Goal: Transaction & Acquisition: Purchase product/service

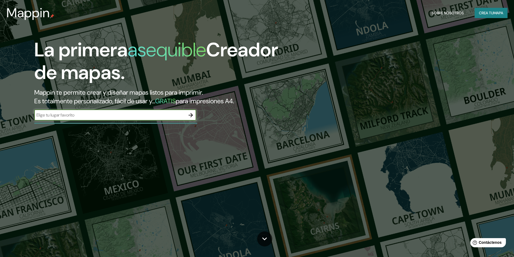
click at [131, 112] on input "text" at bounding box center [109, 115] width 151 height 6
click at [192, 114] on icon "button" at bounding box center [191, 115] width 4 height 4
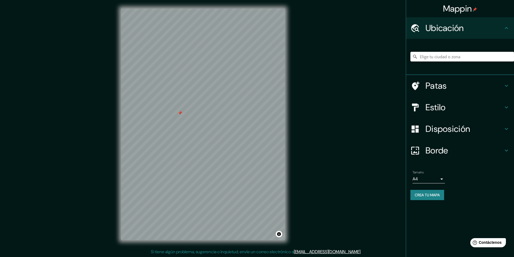
click at [434, 57] on input "Elige tu ciudad o zona" at bounding box center [463, 57] width 104 height 10
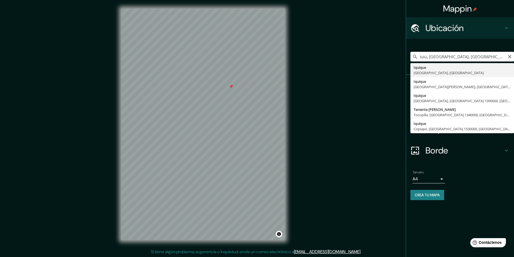
type input "Iquique, [GEOGRAPHIC_DATA], [GEOGRAPHIC_DATA]"
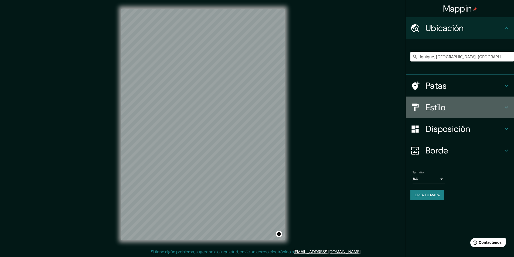
click at [454, 111] on h4 "Estilo" at bounding box center [465, 107] width 78 height 11
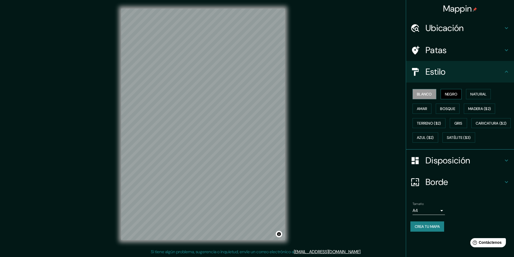
click at [458, 96] on font "Negro" at bounding box center [451, 94] width 13 height 5
click at [425, 95] on font "Blanco" at bounding box center [424, 94] width 15 height 5
click at [483, 98] on button "Natural" at bounding box center [478, 94] width 25 height 10
click at [456, 121] on font "Gris" at bounding box center [459, 123] width 8 height 5
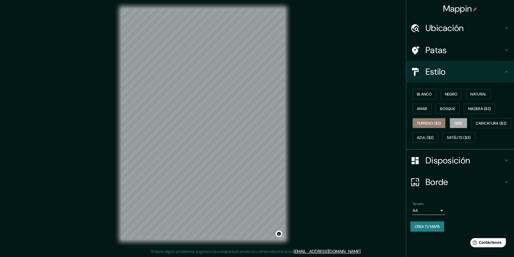
click at [431, 126] on font "Terreno ($2)" at bounding box center [429, 123] width 24 height 7
click at [422, 95] on font "Blanco" at bounding box center [424, 94] width 15 height 5
click at [455, 95] on font "Negro" at bounding box center [451, 94] width 13 height 5
click at [477, 95] on font "Natural" at bounding box center [478, 94] width 16 height 5
click at [429, 113] on button "Amar" at bounding box center [422, 109] width 19 height 10
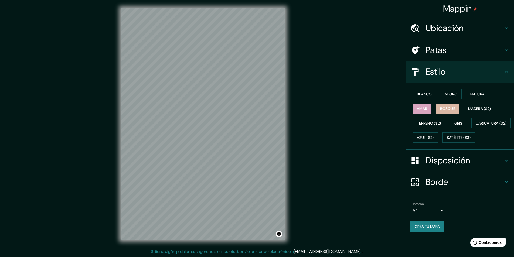
click at [453, 109] on font "Bosque" at bounding box center [447, 108] width 15 height 5
click at [484, 108] on font "Madera ($2)" at bounding box center [479, 108] width 23 height 5
click at [439, 122] on font "Terreno ($2)" at bounding box center [429, 123] width 24 height 5
click at [458, 126] on font "Gris" at bounding box center [459, 123] width 8 height 7
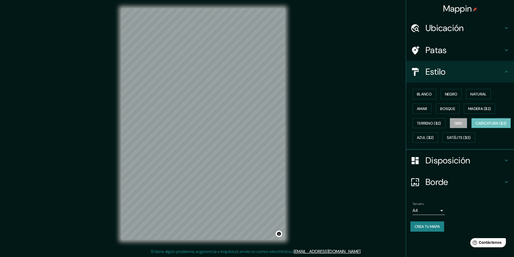
click at [476, 127] on font "Caricatura ($2)" at bounding box center [491, 123] width 31 height 7
click at [285, 130] on div "© Mapbox © OpenStreetMap Improve this map" at bounding box center [203, 124] width 181 height 249
click at [296, 145] on div "Mappin Ubicación Iquique, Región de Tarapacá, Chile Patas Estilo Blanco Negro N…" at bounding box center [257, 128] width 514 height 257
click at [434, 137] on font "Azul ($2)" at bounding box center [425, 137] width 17 height 5
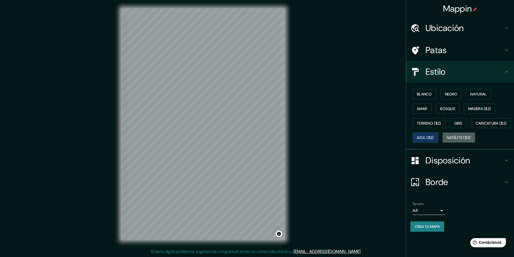
click at [443, 143] on button "Satélite ($3)" at bounding box center [459, 138] width 33 height 10
click at [298, 112] on div "Mappin Ubicación Iquique, Región de Tarapacá, Chile Patas Estilo Blanco Negro N…" at bounding box center [257, 128] width 514 height 257
click at [472, 128] on button "Caricatura ($2)" at bounding box center [492, 123] width 40 height 10
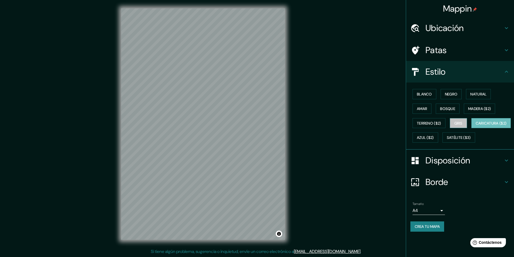
click at [462, 121] on font "Gris" at bounding box center [459, 123] width 8 height 5
click at [476, 126] on font "Caricatura ($2)" at bounding box center [491, 123] width 31 height 5
click at [451, 110] on font "Bosque" at bounding box center [447, 108] width 15 height 5
click at [458, 121] on font "Gris" at bounding box center [459, 123] width 8 height 5
click at [472, 128] on button "Caricatura ($2)" at bounding box center [492, 123] width 40 height 10
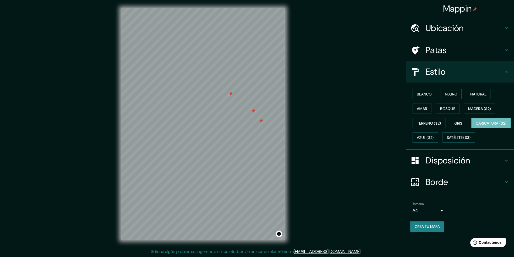
click at [449, 114] on div "Blanco Negro Natural Amar Bosque Madera ($2) Terreno ($2) Gris Caricatura ($2) …" at bounding box center [463, 116] width 104 height 58
click at [447, 110] on font "Bosque" at bounding box center [447, 108] width 15 height 5
click at [474, 106] on font "Madera ($2)" at bounding box center [479, 108] width 23 height 7
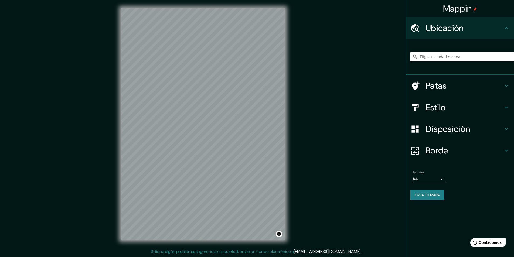
click at [440, 56] on input "Elige tu ciudad o zona" at bounding box center [463, 57] width 104 height 10
click at [448, 50] on div at bounding box center [463, 56] width 104 height 27
click at [449, 54] on input "Elige tu ciudad o zona" at bounding box center [463, 57] width 104 height 10
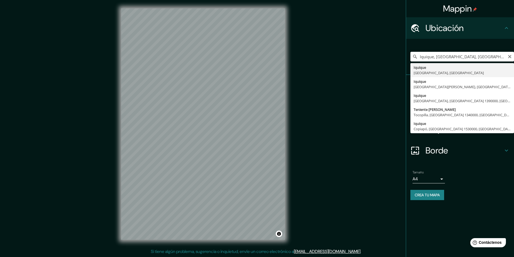
type input "Iquique, [GEOGRAPHIC_DATA], [GEOGRAPHIC_DATA]"
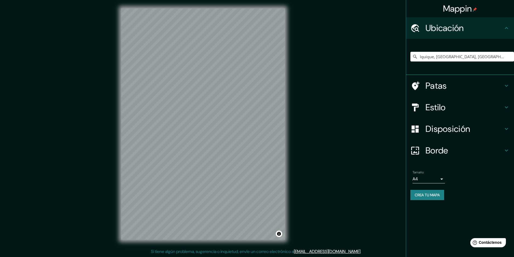
click at [475, 107] on h4 "Estilo" at bounding box center [465, 107] width 78 height 11
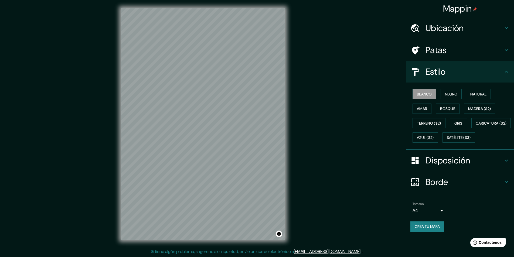
click at [446, 166] on font "Disposición" at bounding box center [448, 160] width 45 height 11
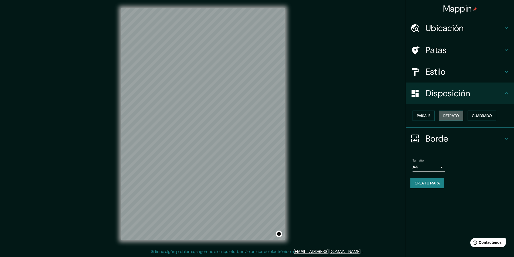
click at [448, 117] on font "Retrato" at bounding box center [451, 115] width 16 height 5
click at [428, 118] on font "Paisaje" at bounding box center [423, 115] width 13 height 5
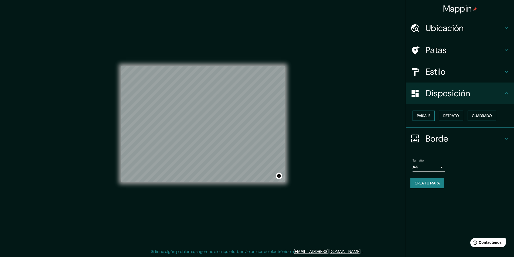
click at [431, 116] on button "Paisaje" at bounding box center [424, 116] width 22 height 10
click at [428, 116] on font "Paisaje" at bounding box center [423, 115] width 13 height 5
click at [451, 115] on font "Retrato" at bounding box center [451, 115] width 16 height 5
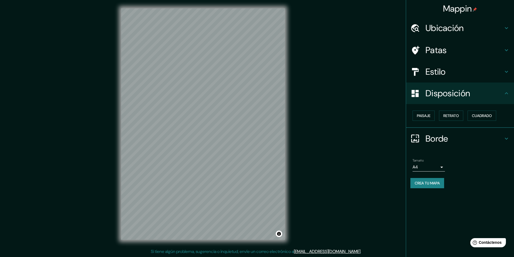
click at [447, 74] on h4 "Estilo" at bounding box center [465, 71] width 78 height 11
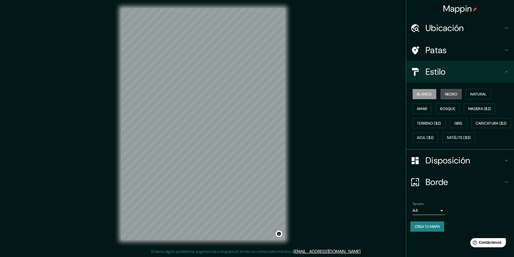
click at [460, 95] on button "Negro" at bounding box center [451, 94] width 21 height 10
click at [476, 90] on button "Natural" at bounding box center [478, 94] width 25 height 10
click at [457, 112] on button "Bosque" at bounding box center [448, 109] width 24 height 10
click at [479, 106] on font "Madera ($2)" at bounding box center [479, 108] width 23 height 5
click at [440, 229] on font "Crea tu mapa" at bounding box center [427, 226] width 25 height 5
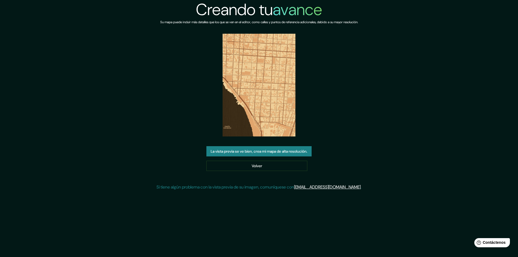
click at [289, 154] on font "La vista previa se ve bien, crea mi mapa de alta resolución." at bounding box center [259, 151] width 97 height 7
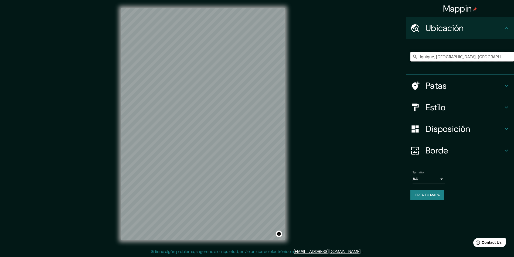
click at [476, 57] on input "Iquique, [GEOGRAPHIC_DATA], [GEOGRAPHIC_DATA]" at bounding box center [463, 57] width 104 height 10
click at [461, 61] on input "Iquique, [GEOGRAPHIC_DATA], [GEOGRAPHIC_DATA]" at bounding box center [463, 57] width 104 height 10
click at [460, 59] on input "Iquique, [GEOGRAPHIC_DATA], [GEOGRAPHIC_DATA]" at bounding box center [463, 57] width 104 height 10
click at [451, 56] on input "Iquique, [GEOGRAPHIC_DATA], [GEOGRAPHIC_DATA]" at bounding box center [463, 57] width 104 height 10
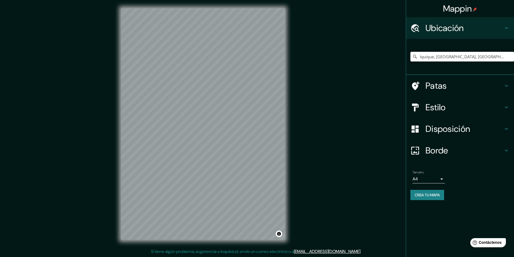
drag, startPoint x: 464, startPoint y: 55, endPoint x: 428, endPoint y: 65, distance: 37.7
click at [428, 65] on div "Iquique, Región de Tarapacá, Chile" at bounding box center [463, 56] width 104 height 27
click at [239, 77] on div "Mappin Ubicación Iquique, Región de Tarapacá, Chile Patas Estilo Disposición Bo…" at bounding box center [257, 128] width 514 height 257
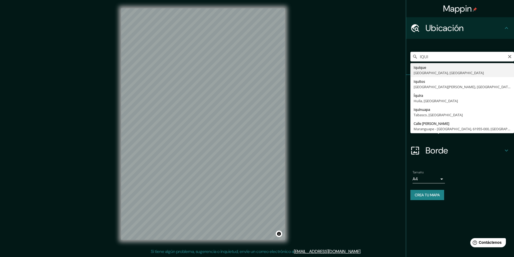
type input "Iquique, [GEOGRAPHIC_DATA], [GEOGRAPHIC_DATA]"
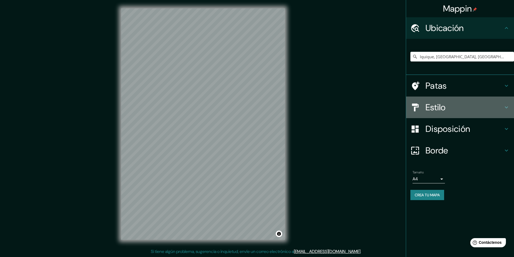
click at [448, 108] on h4 "Estilo" at bounding box center [465, 107] width 78 height 11
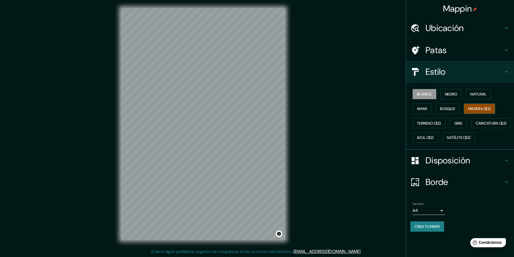
click at [471, 109] on font "Madera ($2)" at bounding box center [479, 108] width 23 height 5
